Goal: Task Accomplishment & Management: Manage account settings

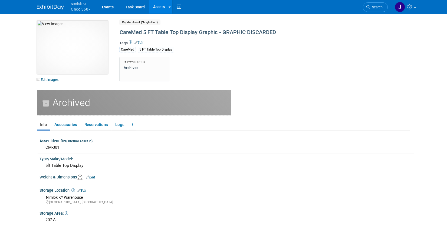
click at [92, 9] on button "Nimlok KY Onco 360" at bounding box center [83, 7] width 27 height 14
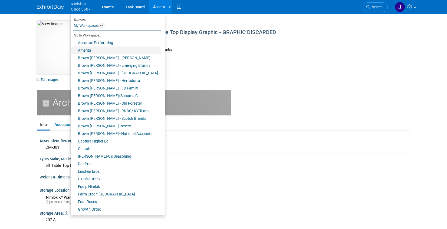
click at [92, 48] on link "Amerita" at bounding box center [116, 51] width 90 height 8
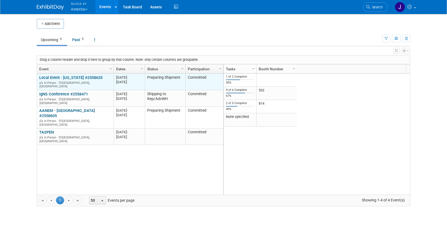
click at [81, 78] on link "Local Event : North Carolina #2558635" at bounding box center [70, 77] width 63 height 5
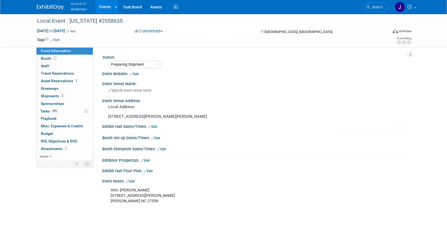
select select "Preparing Shipment"
click at [73, 111] on link "50% Tasks 50%" at bounding box center [65, 111] width 56 height 7
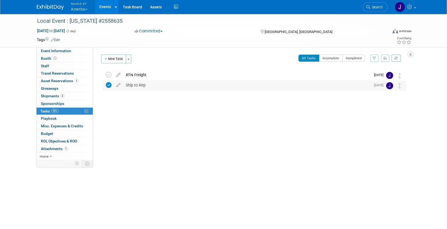
click at [154, 85] on div "Ship to Rep" at bounding box center [247, 85] width 248 height 9
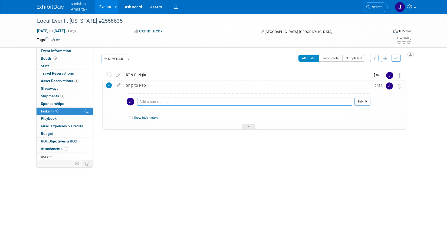
click at [165, 100] on textarea at bounding box center [245, 102] width 216 height 8
paste textarea "1z2rx9094444689595"
type textarea "1z2rx9094444689595"
click at [371, 103] on td "Oct 10" at bounding box center [378, 105] width 15 height 48
click at [366, 103] on button "Submit" at bounding box center [363, 102] width 16 height 8
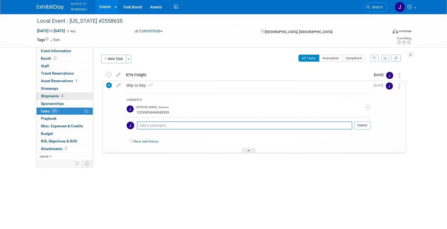
click at [73, 98] on link "2 Shipments 2" at bounding box center [65, 96] width 56 height 7
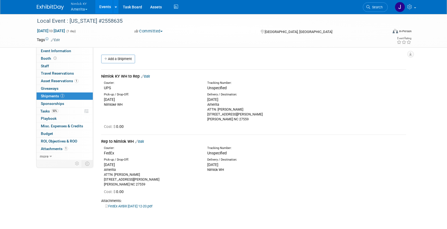
click at [150, 77] on link "Edit" at bounding box center [145, 76] width 9 height 4
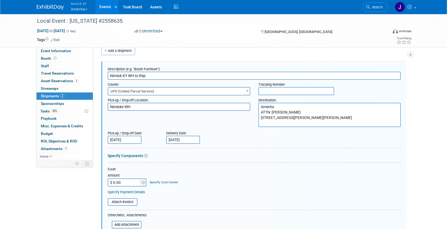
click at [267, 92] on input "text" at bounding box center [297, 91] width 76 height 8
paste input "1z2rx9094444689595"
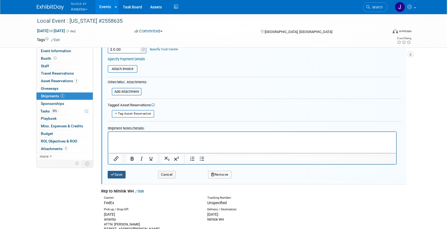
type input "1z2rx9094444689595"
click at [121, 175] on button "Save" at bounding box center [117, 175] width 18 height 8
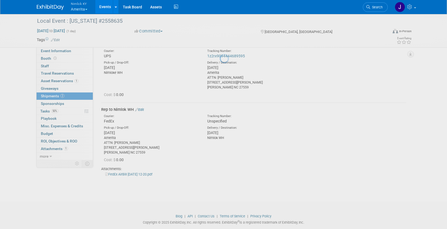
scroll to position [8, 0]
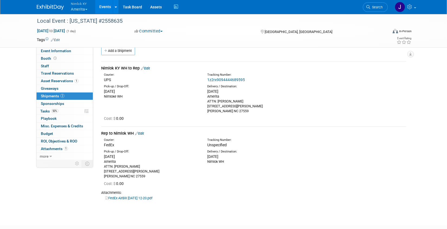
click at [84, 9] on button "Nimlok KY Amerita" at bounding box center [82, 7] width 24 height 14
click at [78, 11] on button "Nimlok KY Amerita" at bounding box center [82, 7] width 24 height 14
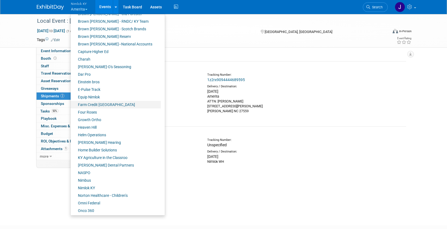
scroll to position [91, 0]
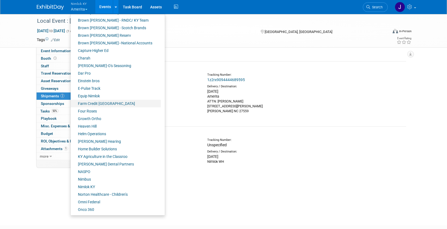
click at [100, 104] on link "Farm Credit [GEOGRAPHIC_DATA]" at bounding box center [116, 104] width 90 height 8
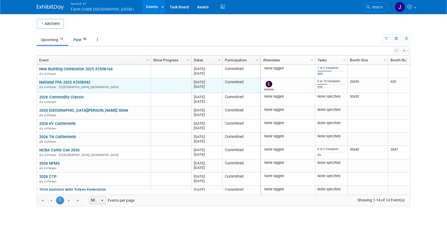
click at [87, 81] on link "National FFA 2025 #2558342" at bounding box center [64, 82] width 51 height 5
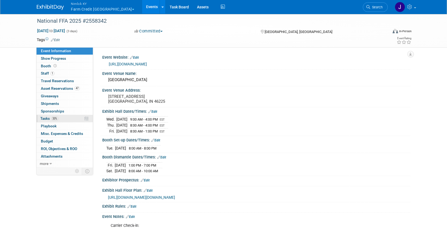
click at [66, 118] on link "33% Tasks 33%" at bounding box center [65, 118] width 56 height 7
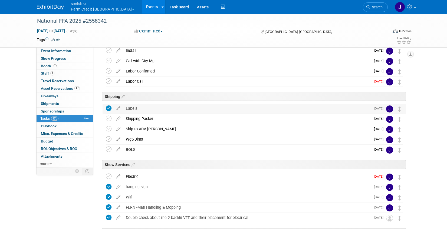
scroll to position [52, 0]
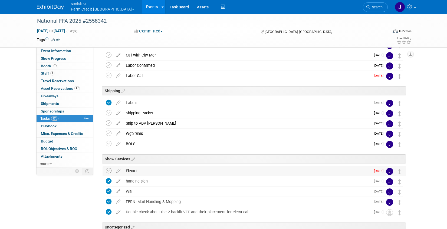
click at [108, 171] on icon at bounding box center [109, 171] width 6 height 6
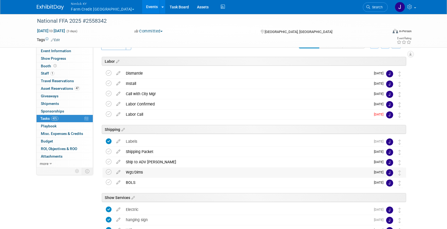
scroll to position [9, 0]
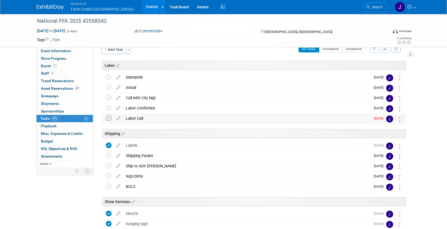
click at [108, 117] on icon at bounding box center [109, 119] width 6 height 6
click at [175, 120] on div "Labor Call" at bounding box center [247, 118] width 248 height 9
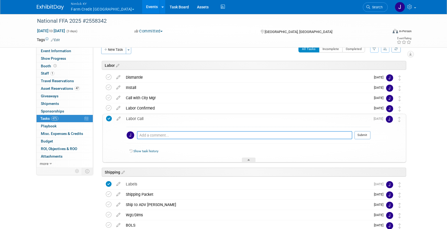
click at [188, 135] on textarea at bounding box center [245, 135] width 216 height 8
click at [250, 159] on div at bounding box center [249, 160] width 14 height 5
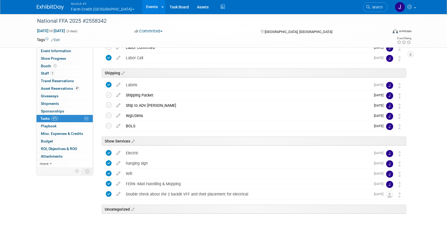
scroll to position [70, 0]
click at [82, 8] on button "Nimlok KY Farm Credit Mid America" at bounding box center [105, 7] width 71 height 14
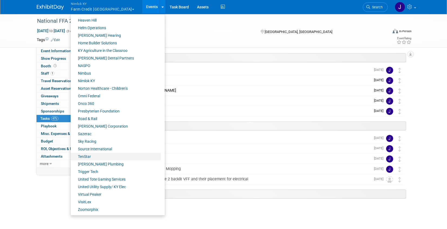
scroll to position [90, 0]
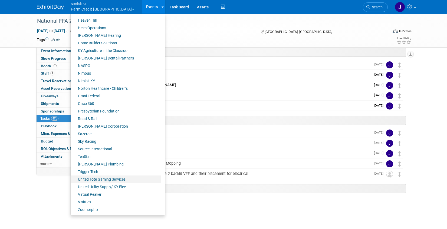
click at [101, 179] on link "United Tote Gaming Services" at bounding box center [116, 180] width 90 height 8
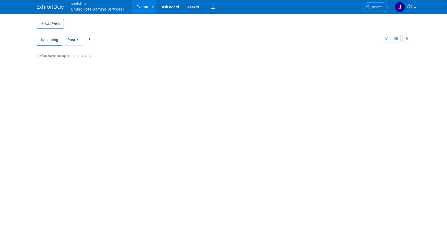
click at [73, 37] on link "Past 3" at bounding box center [73, 40] width 21 height 10
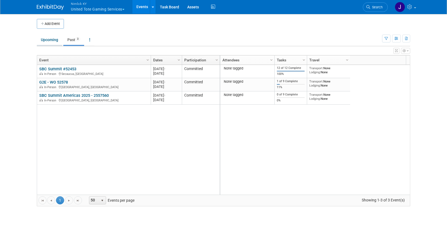
click at [53, 40] on link "Upcoming" at bounding box center [49, 40] width 25 height 10
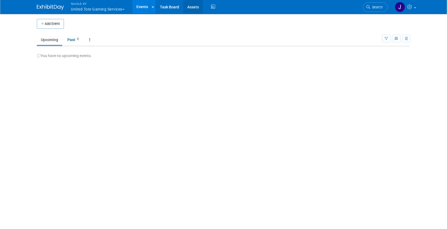
click at [197, 9] on link "Assets" at bounding box center [193, 7] width 20 height 14
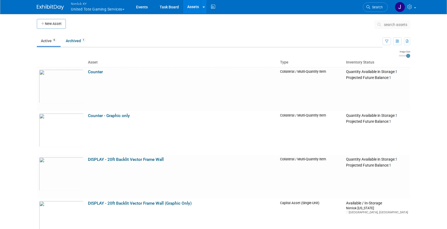
click at [104, 9] on button "Nimlok KY United Tote Gaming Services" at bounding box center [100, 7] width 61 height 14
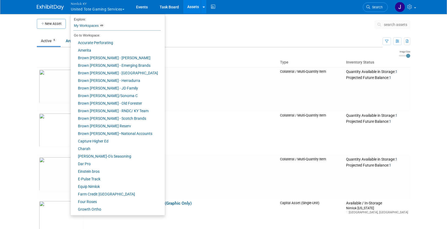
click at [94, 8] on button "Nimlok KY United Tote Gaming Services" at bounding box center [100, 7] width 61 height 14
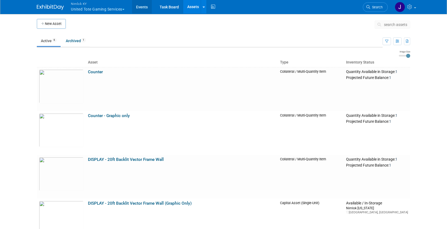
click at [146, 7] on link "Events" at bounding box center [142, 7] width 20 height 14
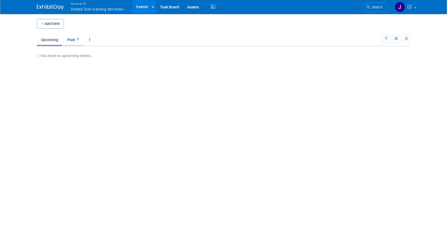
click at [77, 43] on link "Past 3" at bounding box center [73, 40] width 21 height 10
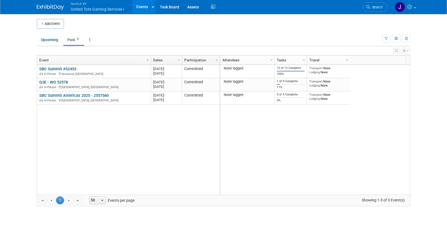
click at [106, 11] on button "Nimlok KY United Tote Gaming Services" at bounding box center [100, 7] width 61 height 14
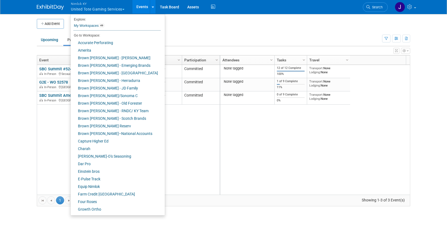
click at [169, 26] on td at bounding box center [228, 24] width 329 height 10
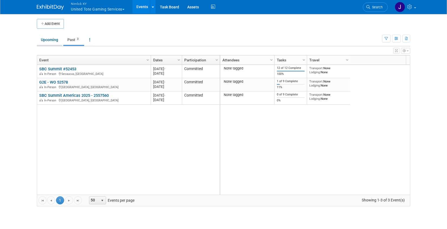
click at [56, 39] on link "Upcoming" at bounding box center [49, 40] width 25 height 10
